Goal: Task Accomplishment & Management: Use online tool/utility

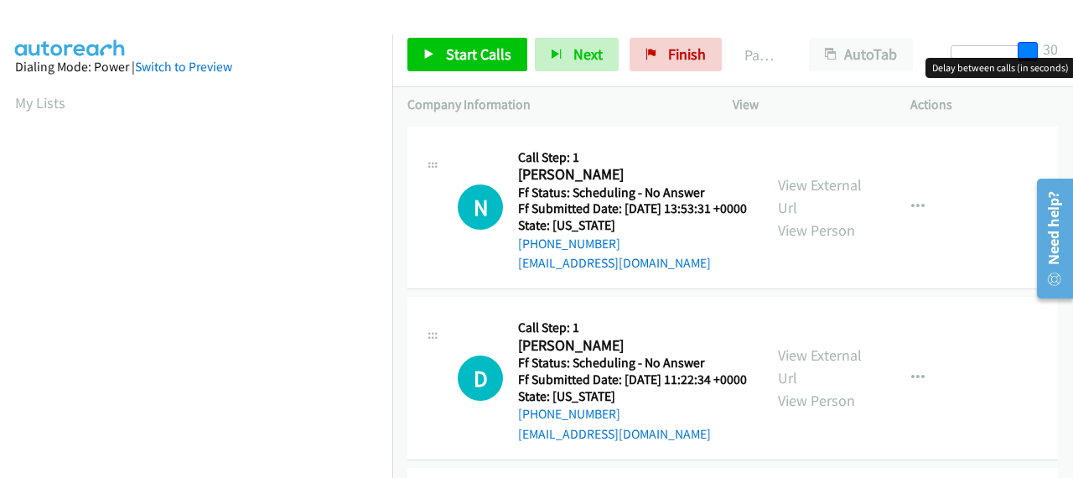
drag, startPoint x: 959, startPoint y: 50, endPoint x: 1036, endPoint y: 54, distance: 76.4
click at [1036, 54] on span at bounding box center [1028, 52] width 20 height 20
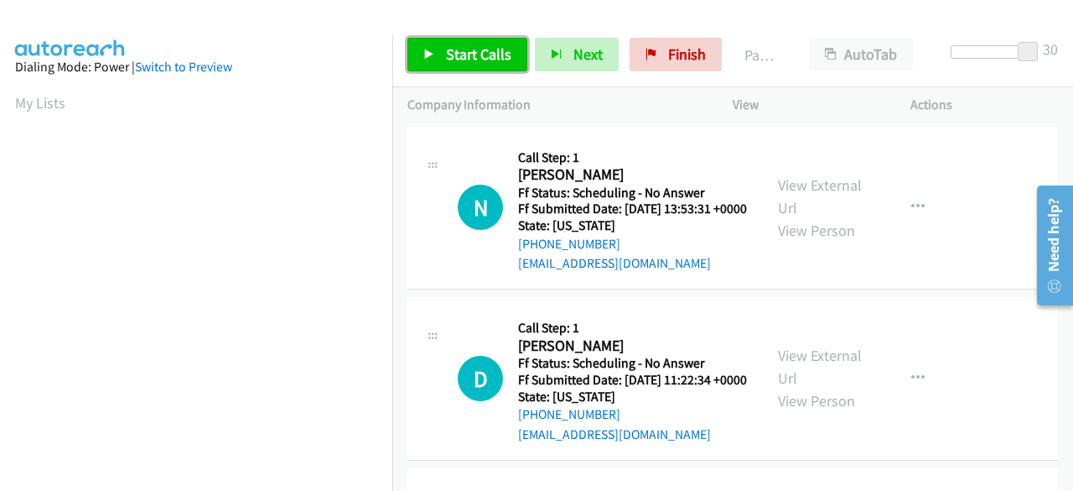
click at [481, 41] on link "Start Calls" at bounding box center [468, 55] width 120 height 34
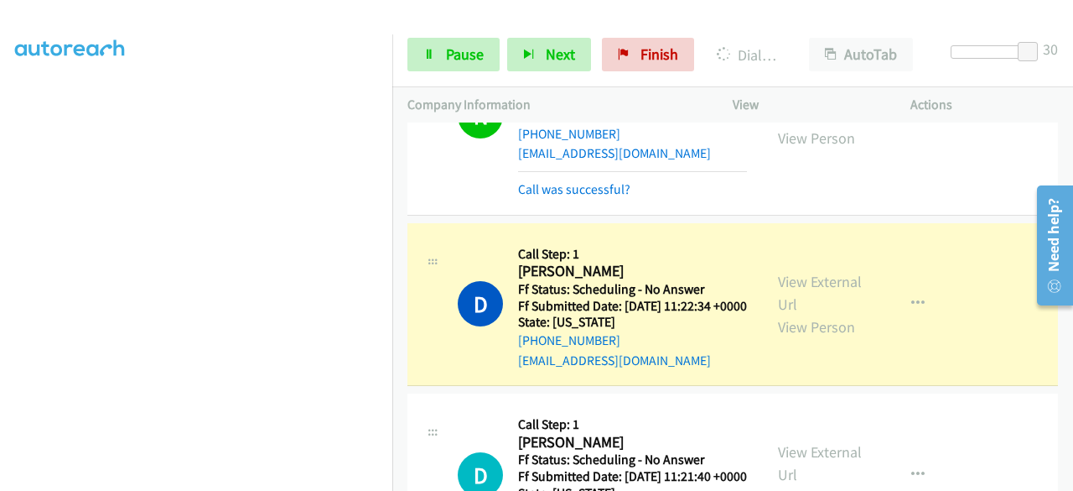
scroll to position [84, 0]
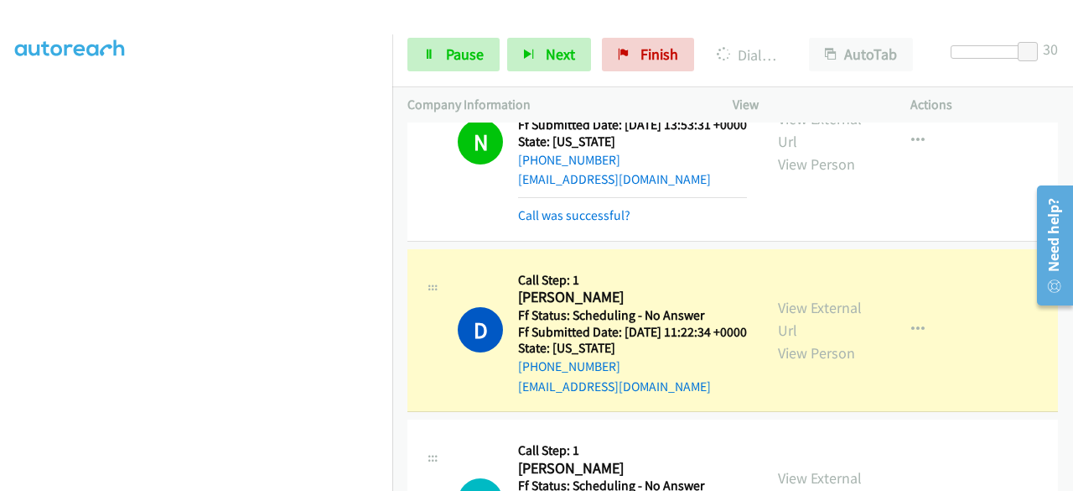
click at [659, 307] on h2 "[PERSON_NAME]" at bounding box center [630, 297] width 224 height 19
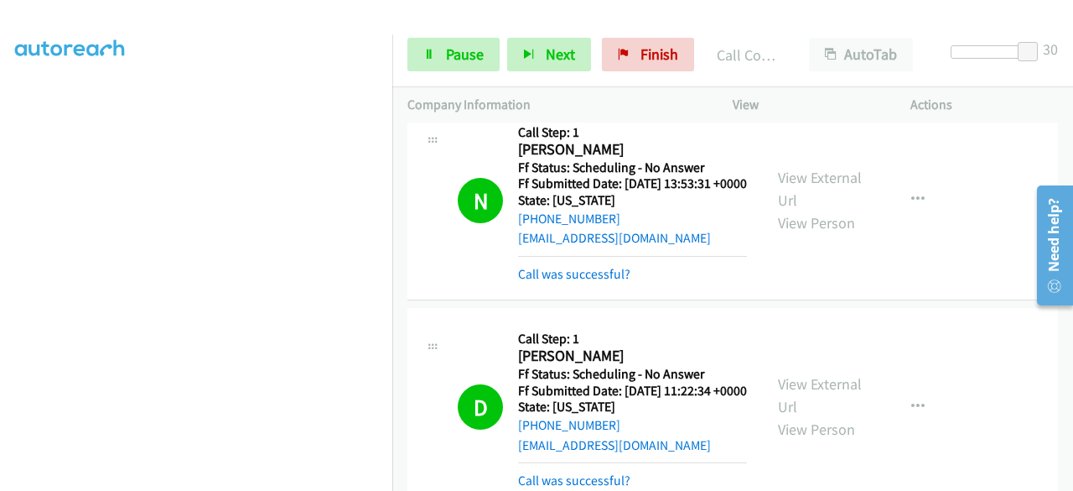
scroll to position [0, 0]
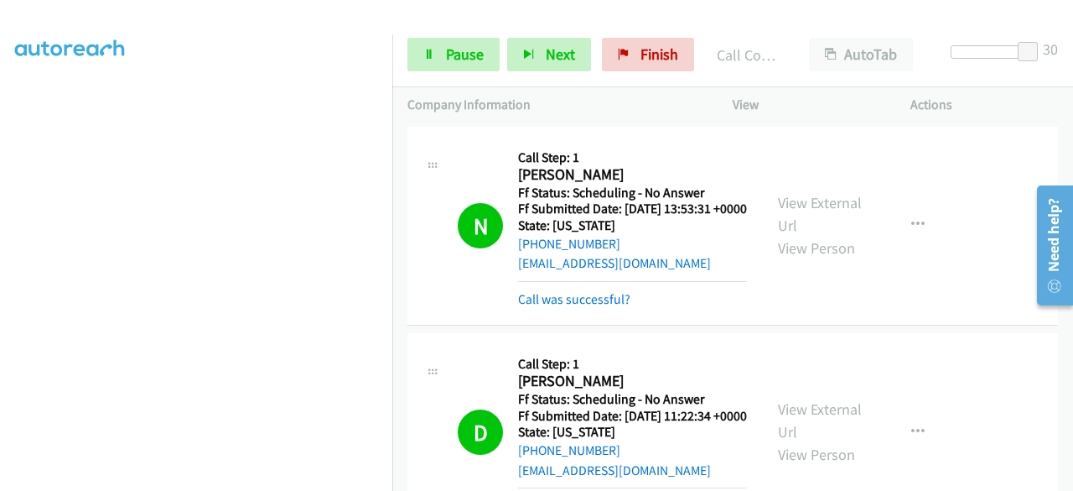
click at [460, 346] on td "D Callback Scheduled Call Step: 1 [PERSON_NAME] America/New_York Ff Status: Sch…" at bounding box center [732, 432] width 681 height 206
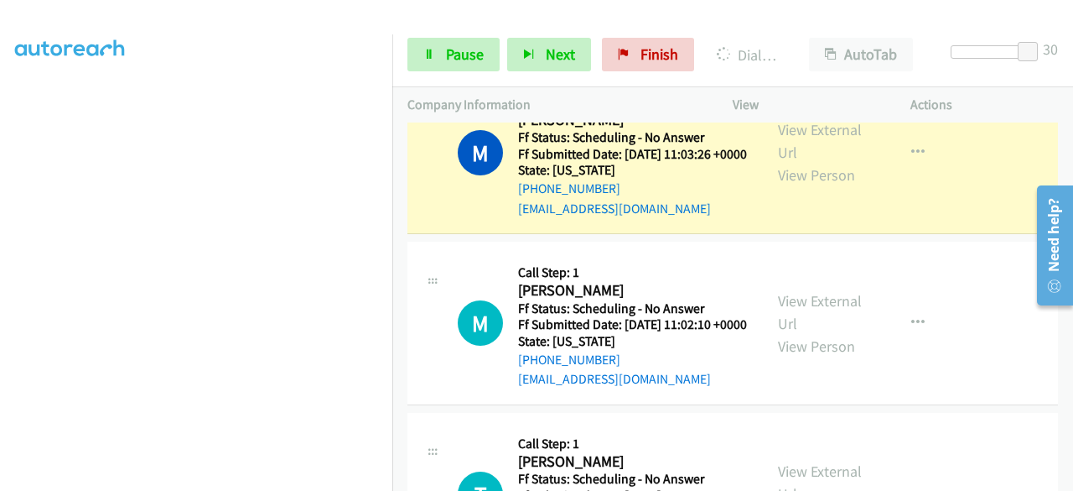
scroll to position [671, 0]
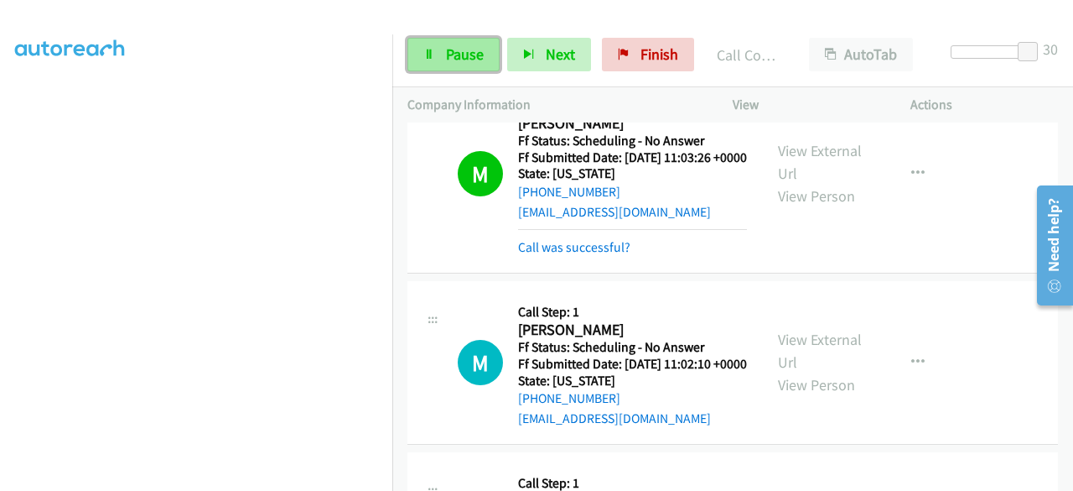
click at [465, 60] on span "Pause" at bounding box center [465, 53] width 38 height 19
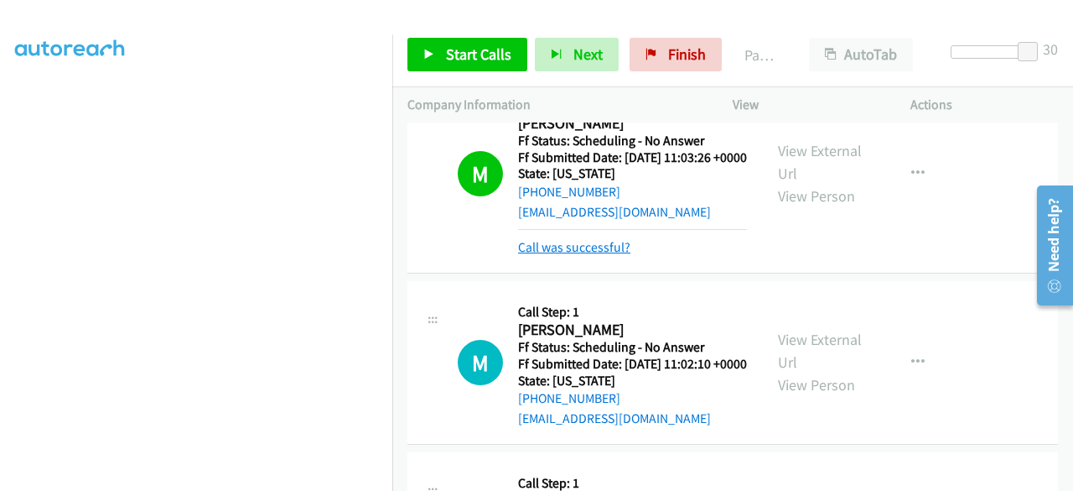
click at [589, 255] on link "Call was successful?" at bounding box center [574, 247] width 112 height 16
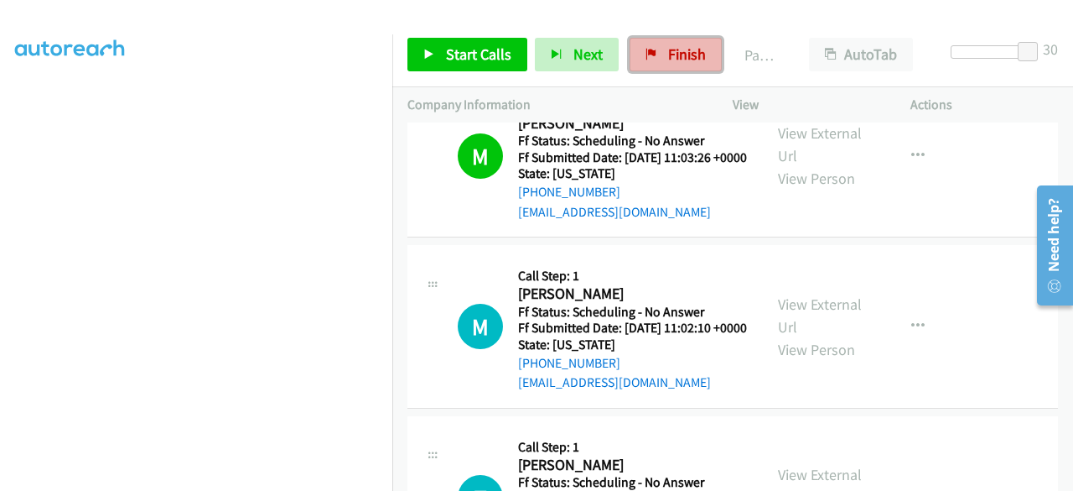
click at [686, 50] on span "Finish" at bounding box center [687, 53] width 38 height 19
